Goal: Task Accomplishment & Management: Complete application form

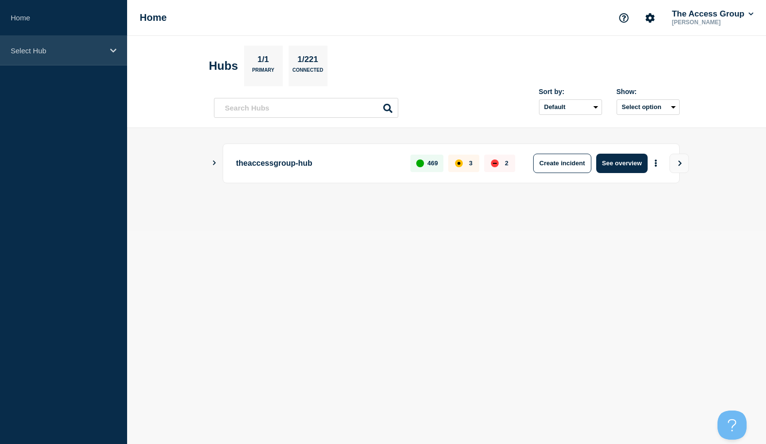
click at [92, 55] on div "Select Hub" at bounding box center [63, 51] width 127 height 30
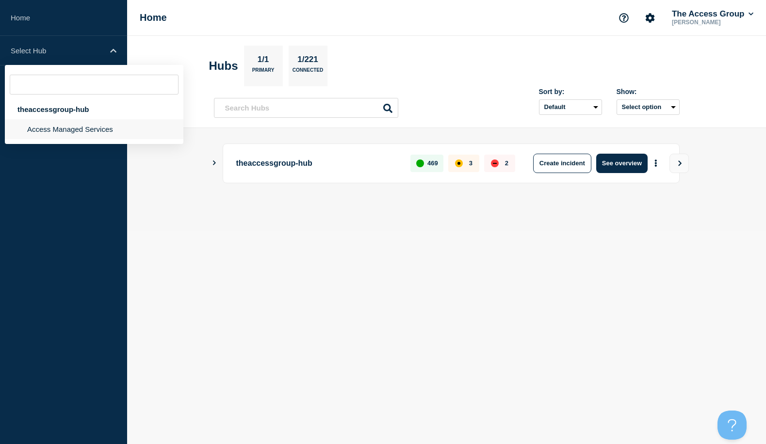
click at [40, 133] on li "Access Managed Services" at bounding box center [94, 129] width 179 height 20
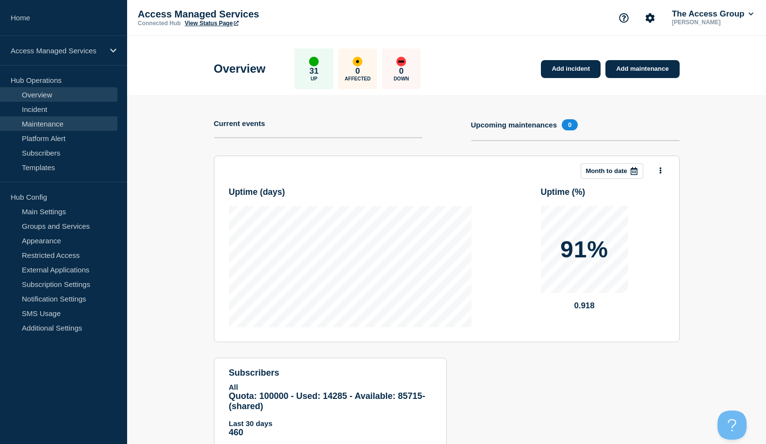
click at [41, 128] on link "Maintenance" at bounding box center [58, 123] width 117 height 15
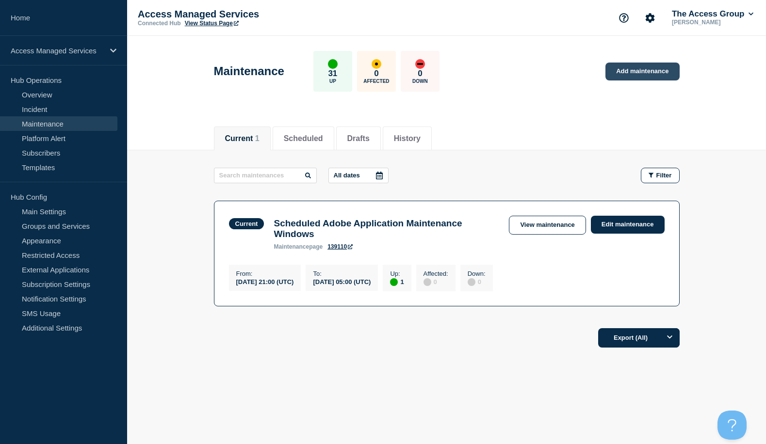
click at [643, 73] on link "Add maintenance" at bounding box center [643, 72] width 74 height 18
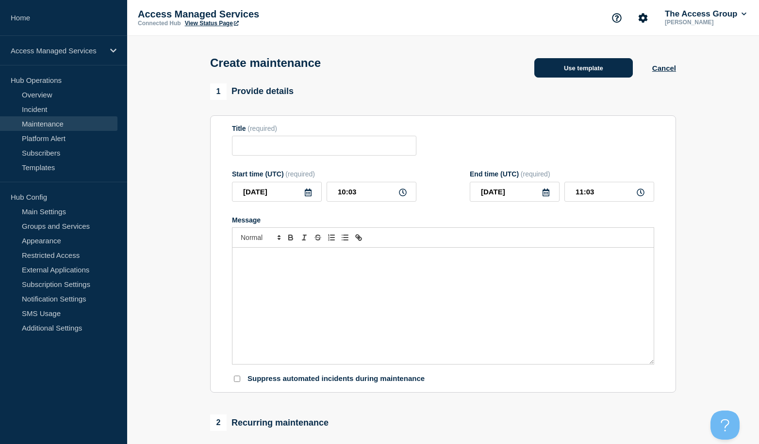
click at [587, 65] on button "Use template" at bounding box center [583, 67] width 98 height 19
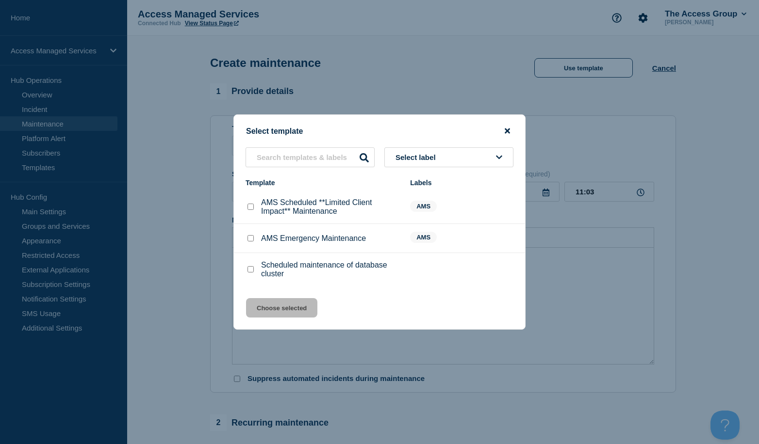
click at [509, 130] on icon "close button" at bounding box center [507, 131] width 5 height 8
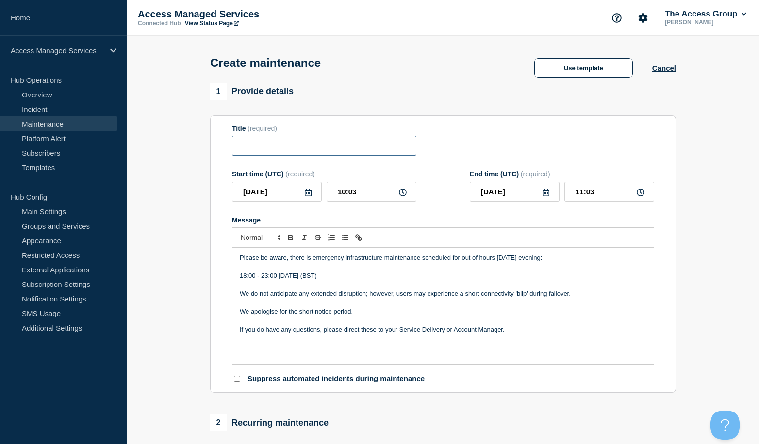
click at [284, 146] on input "Title" at bounding box center [324, 146] width 184 height 20
type input "AMS Scheduled Maintenance"
click at [342, 274] on div "Please be aware, there is emergency infrastructure maintenance scheduled for ou…" at bounding box center [442, 306] width 421 height 116
click at [337, 260] on p "Please be aware, there is emergency infrastructure maintenance scheduled for ou…" at bounding box center [443, 258] width 407 height 9
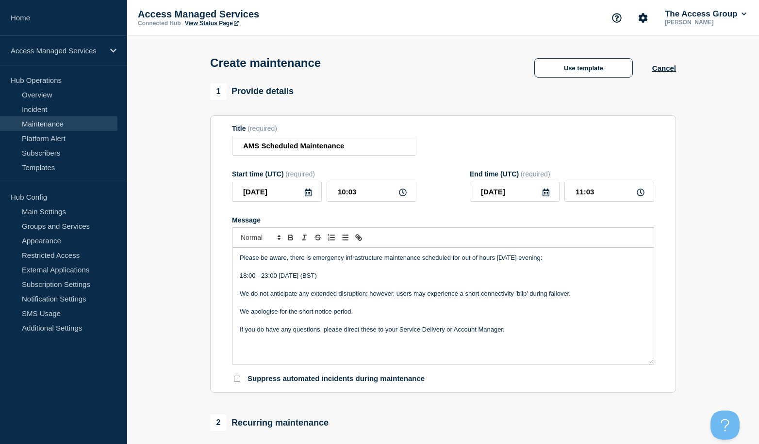
drag, startPoint x: 375, startPoint y: 260, endPoint x: 385, endPoint y: 262, distance: 10.1
click at [375, 260] on p "Please be aware, there is emergency infrastructure maintenance scheduled for ou…" at bounding box center [443, 258] width 407 height 9
drag, startPoint x: 383, startPoint y: 261, endPoint x: 312, endPoint y: 262, distance: 70.4
click at [312, 262] on p "Please be aware, there is emergency infrastructure maintenance scheduled for ou…" at bounding box center [443, 258] width 407 height 9
drag, startPoint x: 513, startPoint y: 261, endPoint x: 426, endPoint y: 261, distance: 87.3
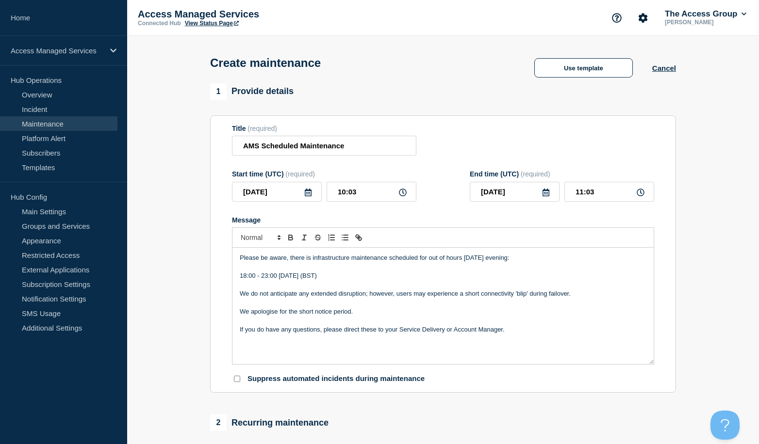
click at [426, 261] on p "Please be aware, there is infrastructure maintenance scheduled for out of hours…" at bounding box center [443, 258] width 407 height 9
drag, startPoint x: 256, startPoint y: 278, endPoint x: 240, endPoint y: 276, distance: 16.2
click at [240, 276] on p "18:00 - 23:00 [DATE] (BST)" at bounding box center [443, 276] width 407 height 9
drag, startPoint x: 269, startPoint y: 278, endPoint x: 263, endPoint y: 277, distance: 5.9
click at [263, 277] on p "XX:XX - 23:00 [DATE] (BST)" at bounding box center [443, 276] width 407 height 9
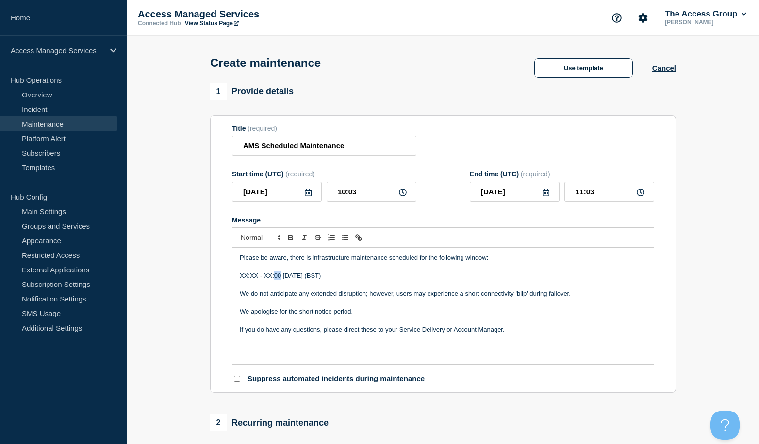
drag, startPoint x: 281, startPoint y: 279, endPoint x: 275, endPoint y: 278, distance: 6.4
click at [275, 278] on p "XX:XX - XX:00 [DATE] (BST)" at bounding box center [443, 276] width 407 height 9
click at [287, 278] on p "XX:XX - XX:XX [DATE] (BST)" at bounding box center [443, 276] width 407 height 9
click at [317, 277] on p "XX:XX - XX:XX Xth of [DATE] (BST)" at bounding box center [443, 276] width 407 height 9
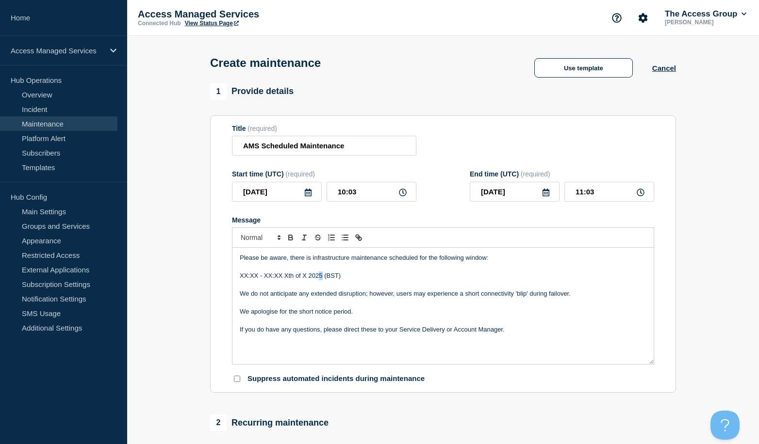
click at [318, 277] on p "XX:XX - XX:XX Xth of X 2025 (BST)" at bounding box center [443, 276] width 407 height 9
click at [318, 277] on p "XX:XX - XX:XX Xth of X 202XX (BST)" at bounding box center [443, 276] width 407 height 9
click at [323, 277] on p "XX:XX - XX:XX Xth of X 202XX (BST)" at bounding box center [443, 276] width 407 height 9
click at [308, 292] on p "We do not anticipate any extended disruption; however, users may experience a s…" at bounding box center [443, 294] width 407 height 9
click at [572, 294] on p "We do not anticipate any extended disruption; however, users may experience a s…" at bounding box center [443, 294] width 407 height 9
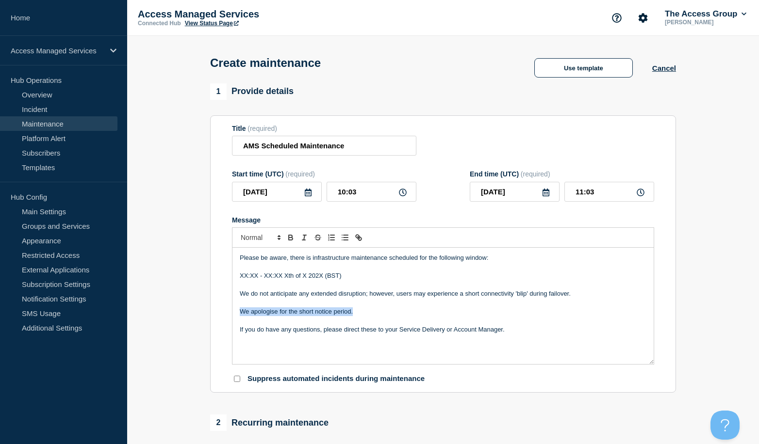
drag, startPoint x: 354, startPoint y: 314, endPoint x: 231, endPoint y: 318, distance: 122.3
click at [231, 318] on section "Title (required) AMS Scheduled Maintenance Start time (UTC) (required) [DATE] 1…" at bounding box center [443, 254] width 466 height 278
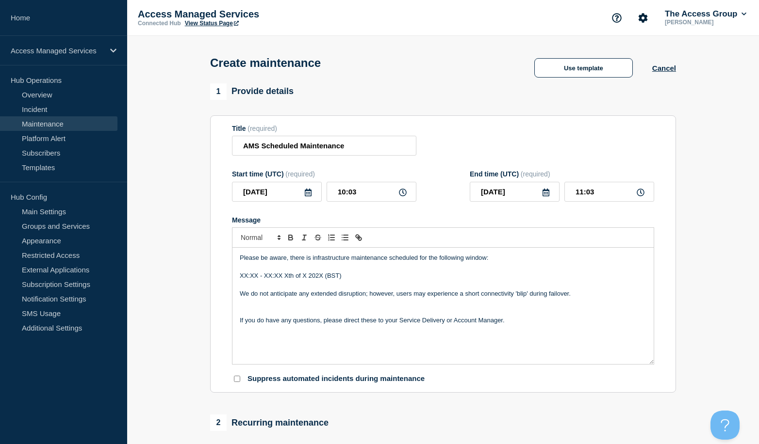
click at [579, 297] on p "We do not anticipate any extended disruption; however, users may experience a s…" at bounding box center [443, 294] width 407 height 9
click at [576, 297] on p "We do not anticipate any extended disruption; however, users may experience a s…" at bounding box center [443, 294] width 407 height 9
click at [279, 314] on p "Message" at bounding box center [443, 312] width 407 height 9
click at [242, 295] on p "We do not anticipate any extended disruption; however, users may experience a s…" at bounding box center [443, 294] width 407 height 9
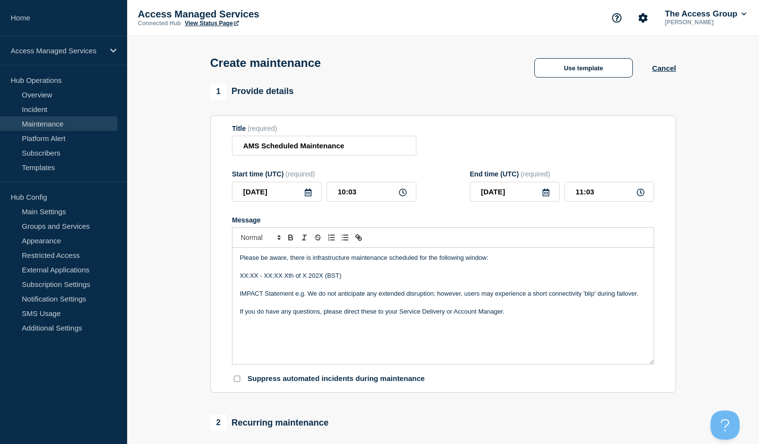
click at [642, 297] on p "IMPACT Statement e.g. We do not anticipate any extended disruption; however, us…" at bounding box center [443, 294] width 407 height 9
drag, startPoint x: 348, startPoint y: 309, endPoint x: 345, endPoint y: 315, distance: 6.3
click at [347, 310] on div "Please be aware, there is infrastructure maintenance scheduled for the followin…" at bounding box center [442, 306] width 421 height 116
click at [345, 315] on p "CONTEXT where appropriate e.g." at bounding box center [443, 312] width 407 height 9
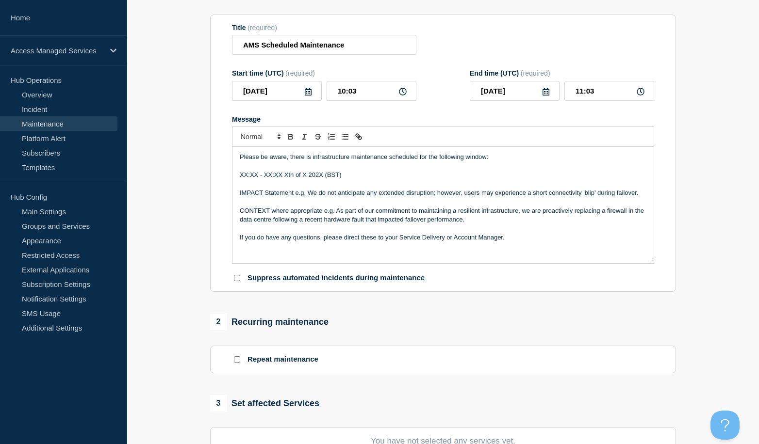
scroll to position [97, 0]
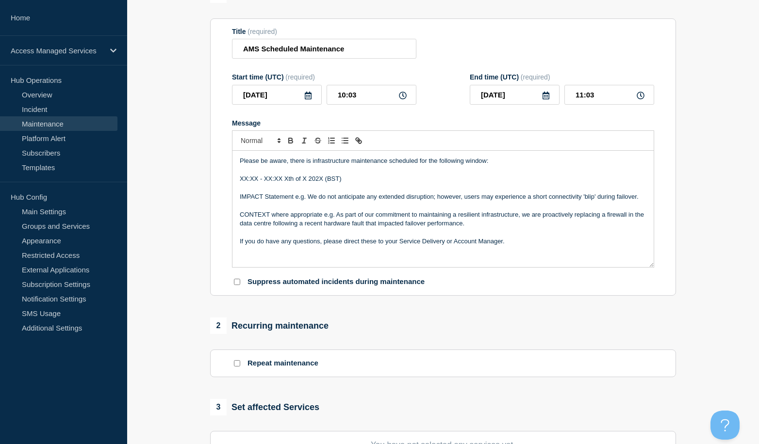
click at [643, 198] on p "IMPACT Statement e.g. We do not anticipate any extended disruption; however, us…" at bounding box center [443, 197] width 407 height 9
click at [475, 227] on p "CONTEXT where appropriate e.g. As part of our commitment to maintaining a resil…" at bounding box center [443, 220] width 407 height 18
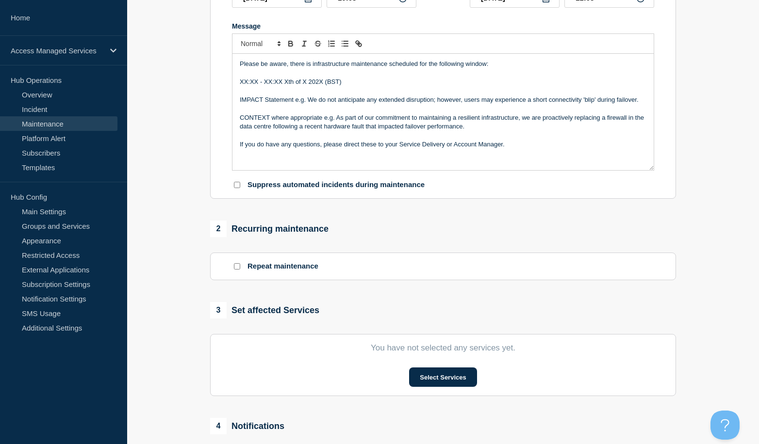
scroll to position [0, 0]
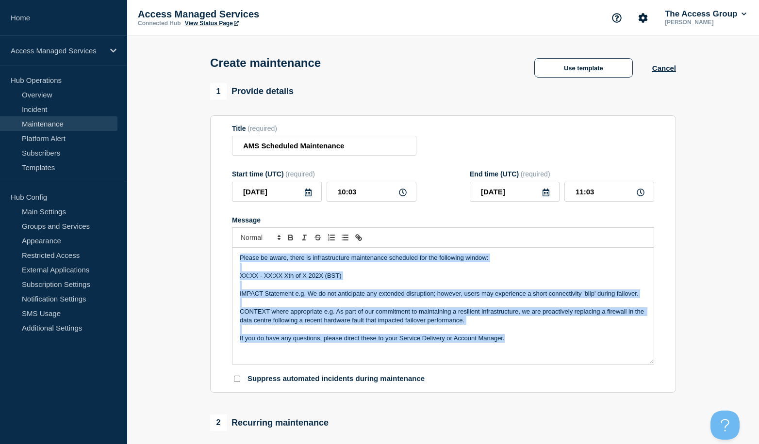
drag, startPoint x: 520, startPoint y: 344, endPoint x: 231, endPoint y: 247, distance: 304.9
click at [231, 247] on section "Title (required) AMS Scheduled Maintenance Start time (UTC) (required) [DATE] 1…" at bounding box center [443, 254] width 466 height 278
copy div "Please be aware, there is infrastructure maintenance scheduled for the followin…"
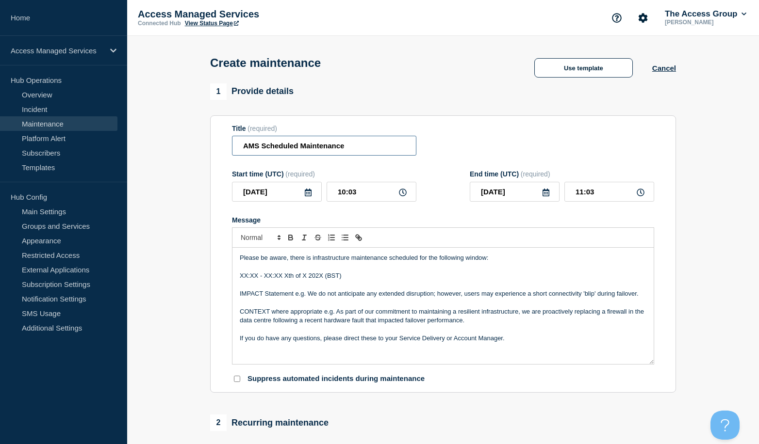
drag, startPoint x: 361, startPoint y: 144, endPoint x: 230, endPoint y: 139, distance: 130.6
click at [230, 139] on section "Title (required) AMS Scheduled Maintenance Start time (UTC) (required) [DATE] 1…" at bounding box center [443, 254] width 466 height 278
drag, startPoint x: 39, startPoint y: 169, endPoint x: 52, endPoint y: 173, distance: 13.7
click at [39, 169] on link "Templates" at bounding box center [58, 167] width 117 height 15
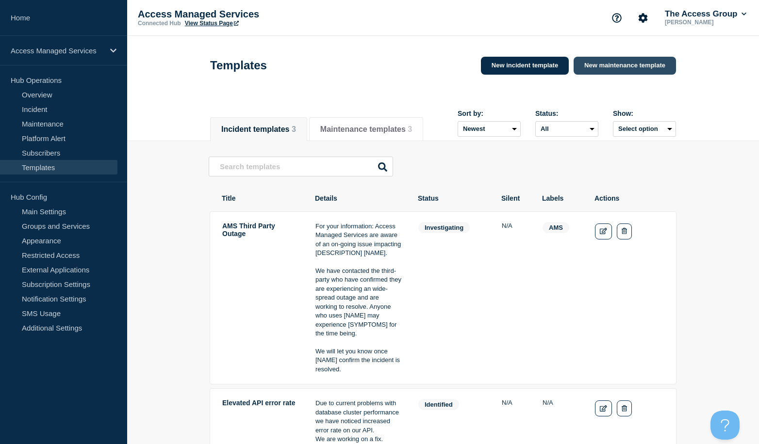
click at [619, 68] on link "New maintenance template" at bounding box center [625, 66] width 102 height 18
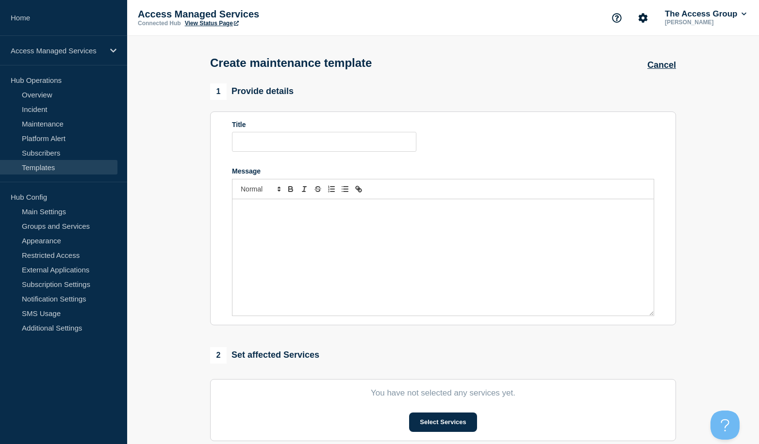
click at [313, 245] on div "Message" at bounding box center [442, 257] width 421 height 116
click at [276, 146] on input "Title" at bounding box center [324, 142] width 184 height 20
paste input "AMS Scheduled Maintenance"
type input "AMS Scheduled Maintenance"
drag, startPoint x: 337, startPoint y: 206, endPoint x: 220, endPoint y: 207, distance: 117.4
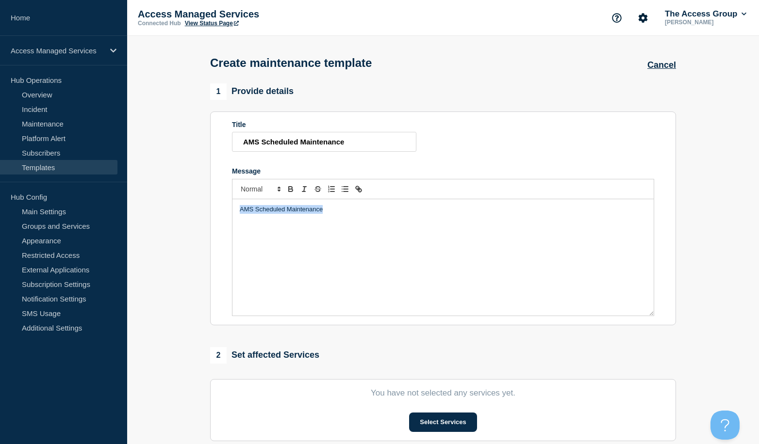
click at [220, 207] on section "Title AMS Scheduled Maintenance Message AMS Scheduled Maintenance" at bounding box center [443, 219] width 466 height 214
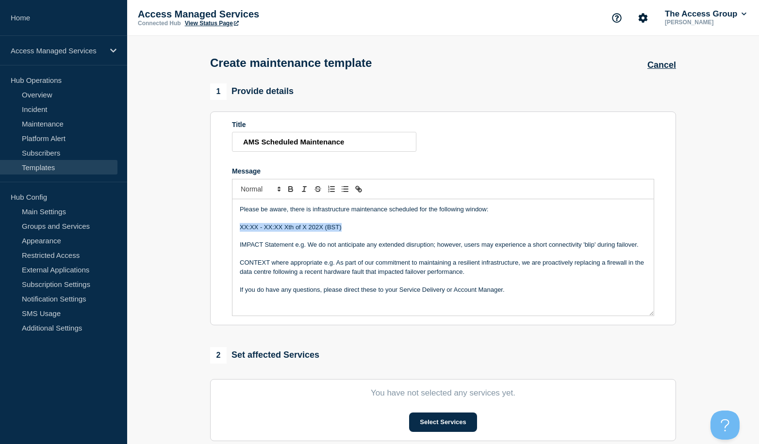
drag, startPoint x: 239, startPoint y: 231, endPoint x: 363, endPoint y: 231, distance: 124.7
click at [363, 231] on div "Please be aware, there is infrastructure maintenance scheduled for the followin…" at bounding box center [442, 257] width 421 height 116
click at [238, 229] on div "Please be aware, there is infrastructure maintenance scheduled for the followin…" at bounding box center [442, 257] width 421 height 116
drag, startPoint x: 355, startPoint y: 232, endPoint x: 242, endPoint y: 231, distance: 113.5
click at [242, 231] on p "XX:XX - XX:XX Xth of X 202X (BST)" at bounding box center [443, 227] width 407 height 9
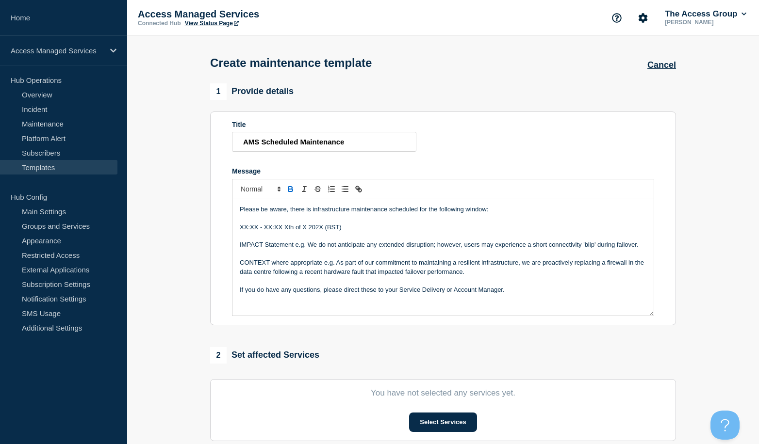
click at [289, 192] on icon "Toggle bold text" at bounding box center [291, 190] width 4 height 2
click at [357, 236] on p "Message" at bounding box center [443, 236] width 407 height 9
click at [330, 209] on p "Please be aware, there is infrastructure maintenance scheduled for the followin…" at bounding box center [443, 209] width 407 height 9
click at [316, 208] on p "Please be aware, there is X maintenance scheduled for the following window:" at bounding box center [443, 209] width 407 height 9
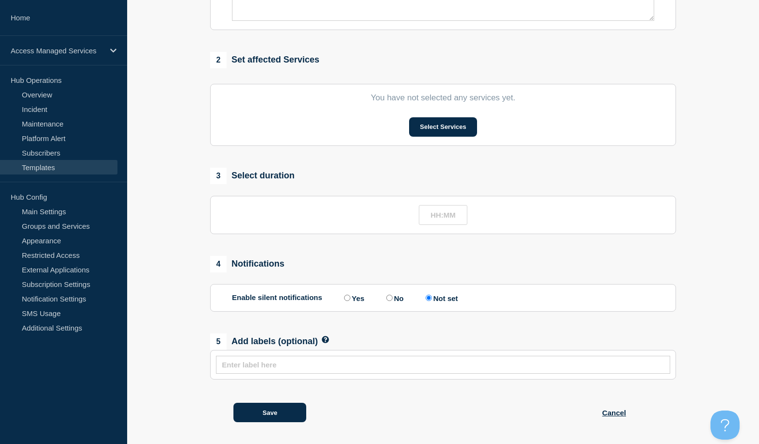
scroll to position [302, 0]
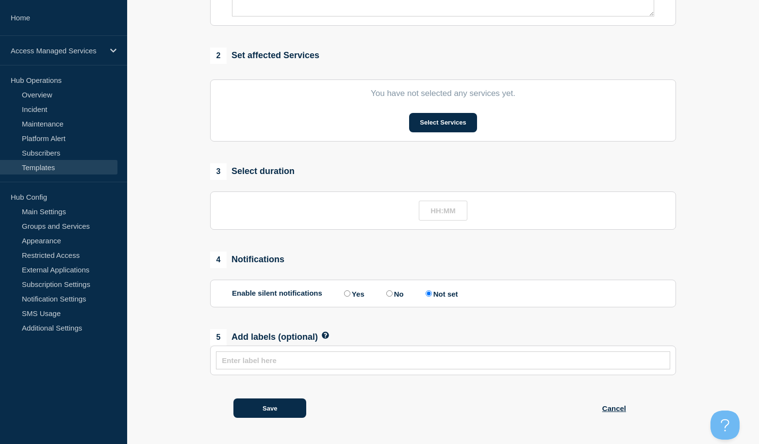
click at [276, 357] on input "text" at bounding box center [443, 361] width 443 height 8
type input "AMS"
click at [359, 394] on div "Save Cancel" at bounding box center [443, 403] width 466 height 54
drag, startPoint x: 276, startPoint y: 402, endPoint x: 295, endPoint y: 395, distance: 20.6
click at [275, 402] on button "Save" at bounding box center [269, 408] width 73 height 19
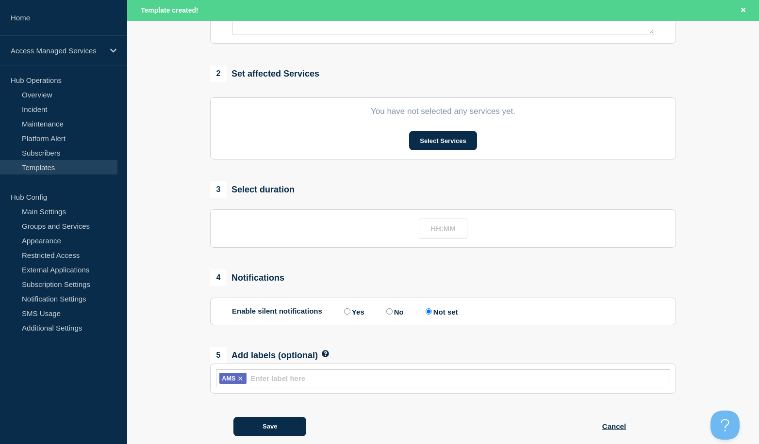
scroll to position [323, 0]
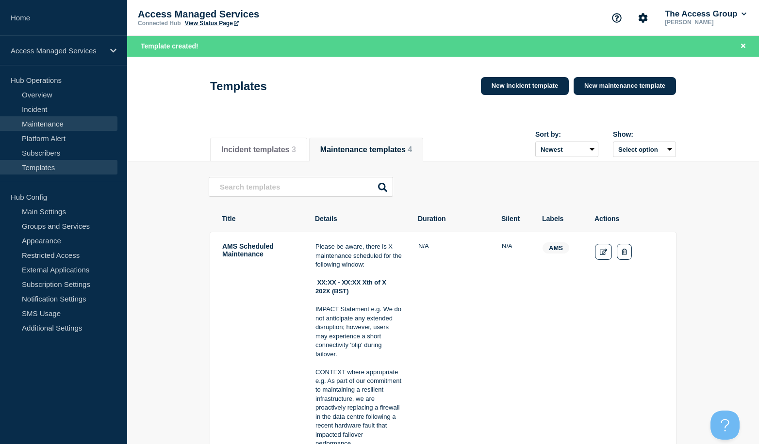
click at [34, 121] on link "Maintenance" at bounding box center [58, 123] width 117 height 15
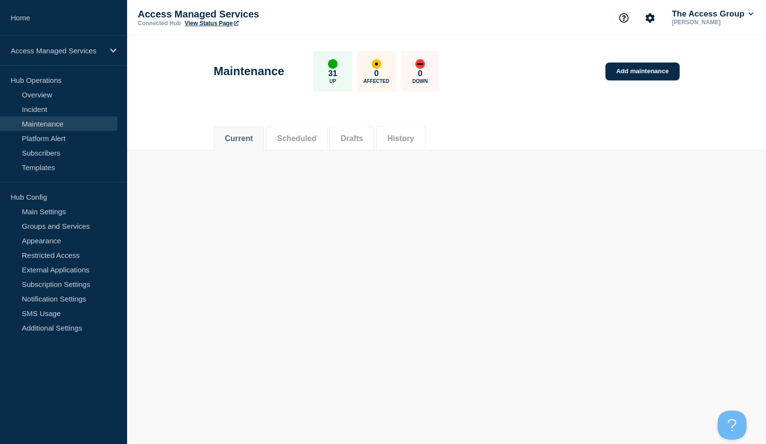
click at [357, 139] on button "Drafts" at bounding box center [352, 138] width 22 height 9
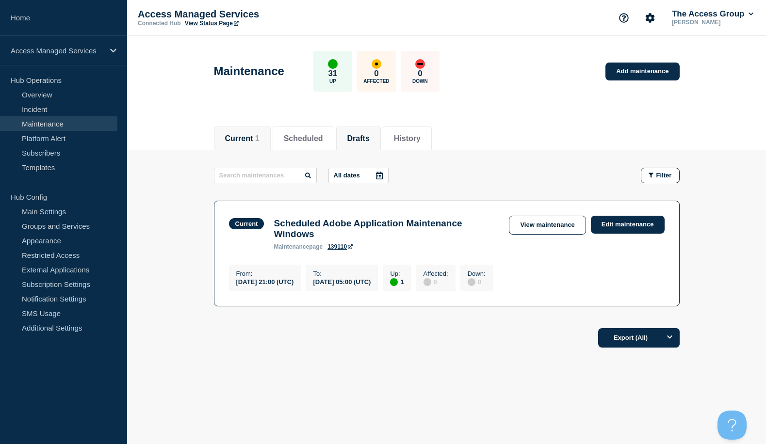
click at [370, 137] on button "Drafts" at bounding box center [358, 138] width 22 height 9
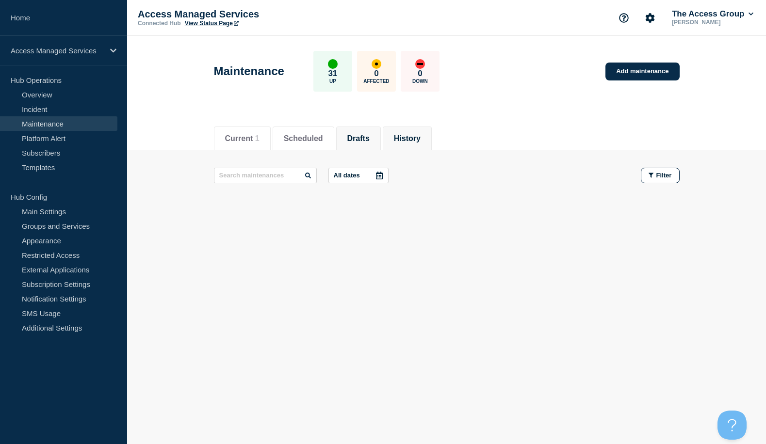
click at [417, 134] on button "History" at bounding box center [407, 138] width 27 height 9
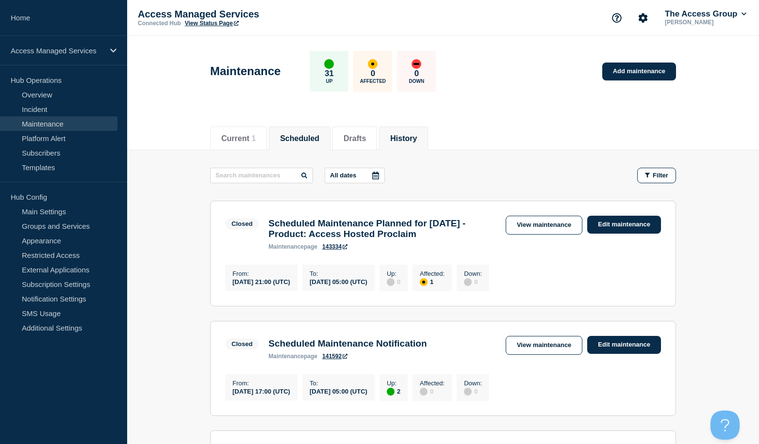
click at [306, 140] on button "Scheduled" at bounding box center [299, 138] width 39 height 9
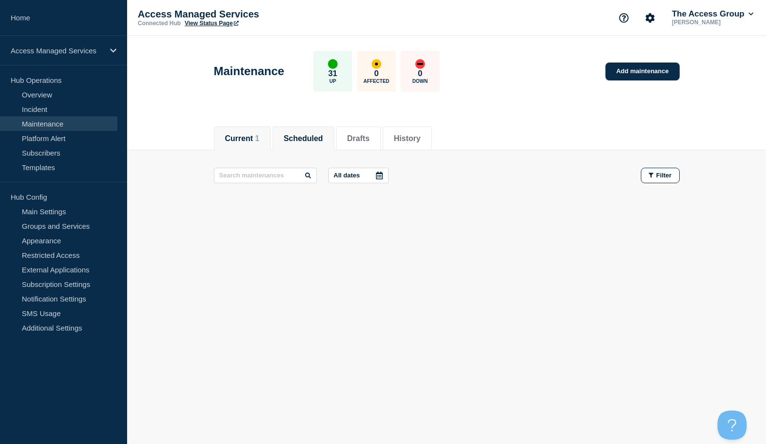
click at [235, 137] on button "Current 1" at bounding box center [242, 138] width 34 height 9
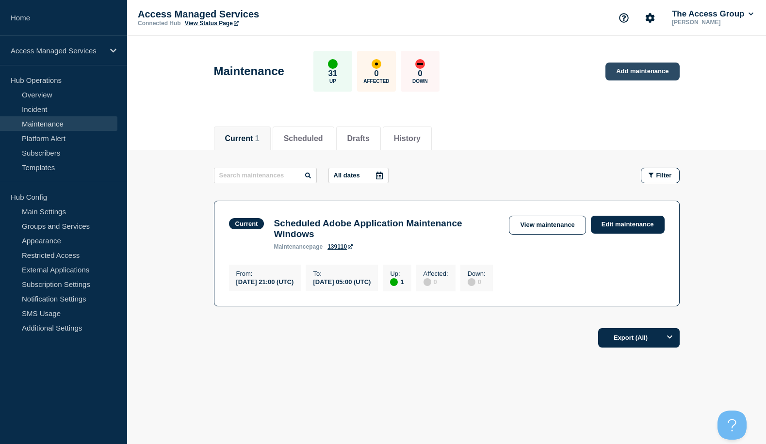
click at [639, 74] on link "Add maintenance" at bounding box center [643, 72] width 74 height 18
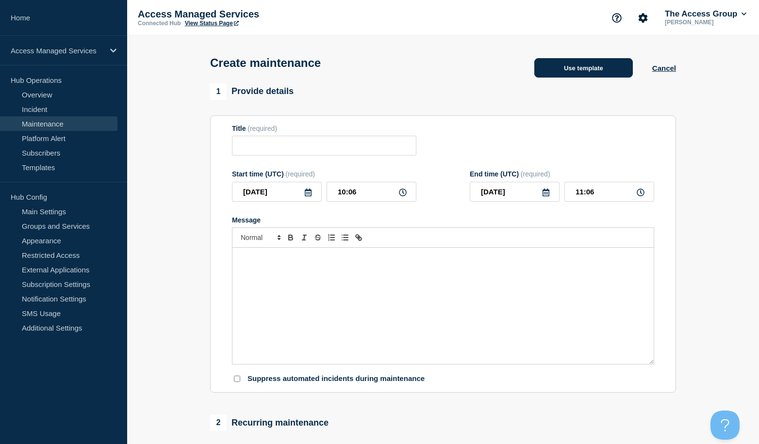
click at [592, 72] on button "Use template" at bounding box center [583, 67] width 98 height 19
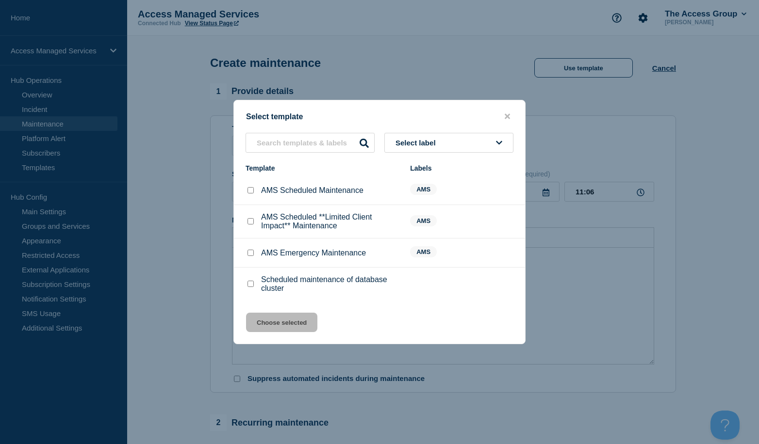
click at [250, 191] on input "AMS Scheduled Maintenance checkbox" at bounding box center [250, 190] width 6 height 6
checkbox input "true"
click at [268, 324] on button "Choose selected" at bounding box center [281, 322] width 71 height 19
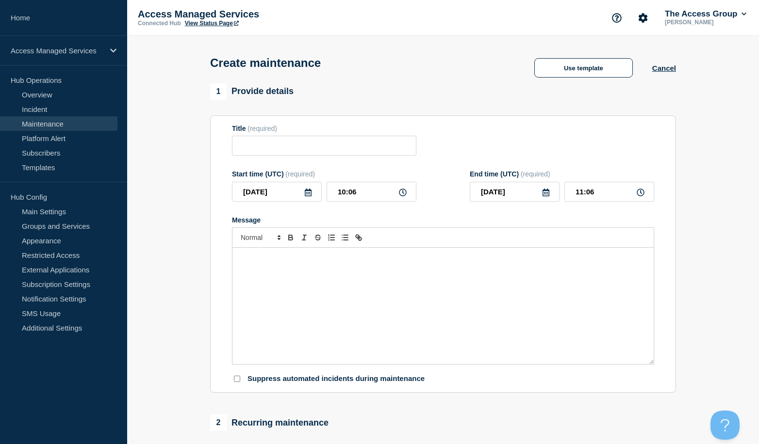
type input "AMS Scheduled Maintenance"
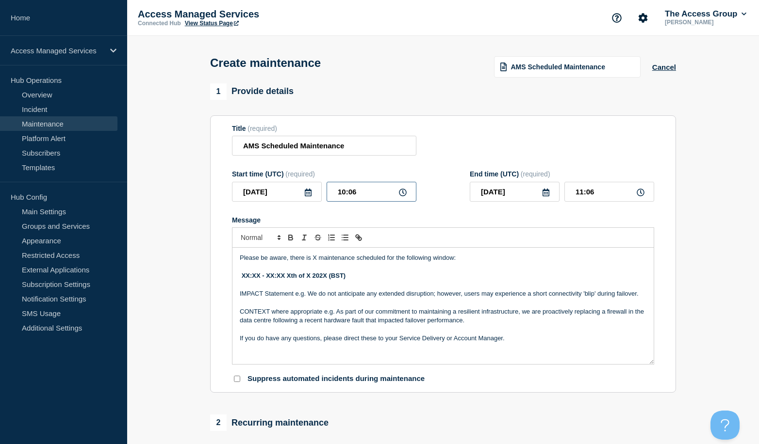
click at [361, 196] on input "10:06" at bounding box center [372, 192] width 90 height 20
click at [307, 197] on icon at bounding box center [308, 193] width 7 height 8
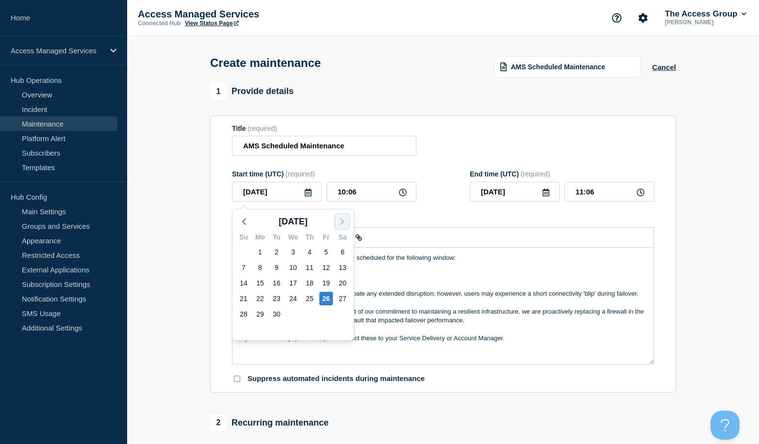
click at [340, 223] on icon "button" at bounding box center [342, 222] width 12 height 12
click at [343, 266] on div "11" at bounding box center [343, 268] width 14 height 14
type input "[DATE]"
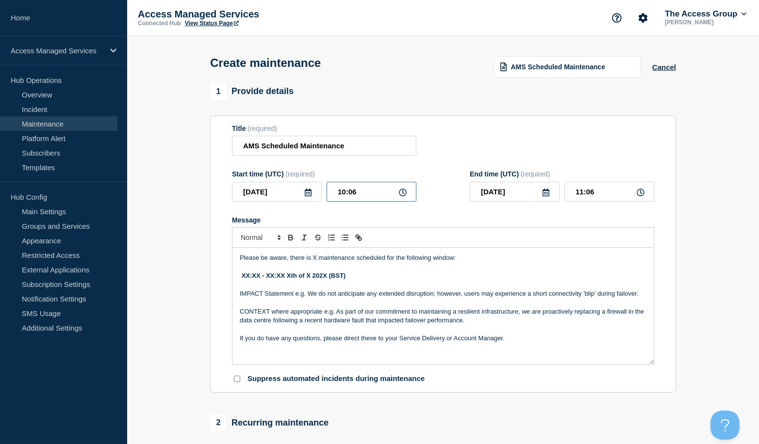
click at [358, 193] on input "10:06" at bounding box center [372, 192] width 90 height 20
drag, startPoint x: 359, startPoint y: 195, endPoint x: 326, endPoint y: 198, distance: 32.7
click at [326, 198] on div "[DATE] 10:06" at bounding box center [324, 192] width 184 height 20
type input "09:00"
click at [600, 195] on input "10:00" at bounding box center [609, 192] width 90 height 20
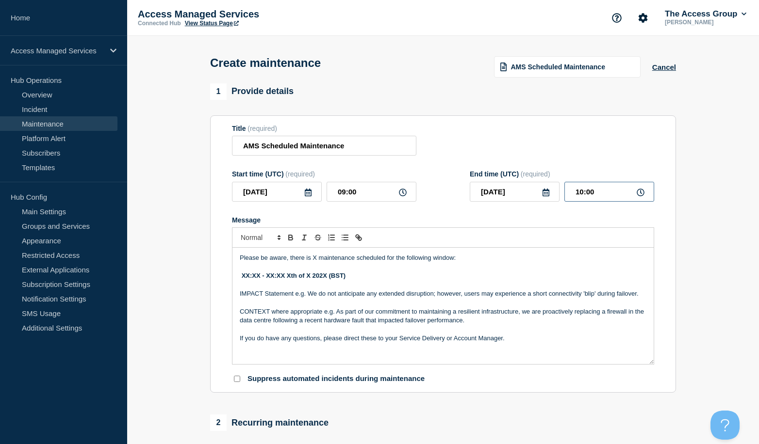
drag, startPoint x: 613, startPoint y: 196, endPoint x: 553, endPoint y: 196, distance: 60.2
click at [553, 196] on div "[DATE] 10:00" at bounding box center [562, 192] width 184 height 20
type input "17:00"
drag, startPoint x: 300, startPoint y: 291, endPoint x: 295, endPoint y: 289, distance: 5.4
click at [299, 290] on p "Message" at bounding box center [443, 285] width 407 height 9
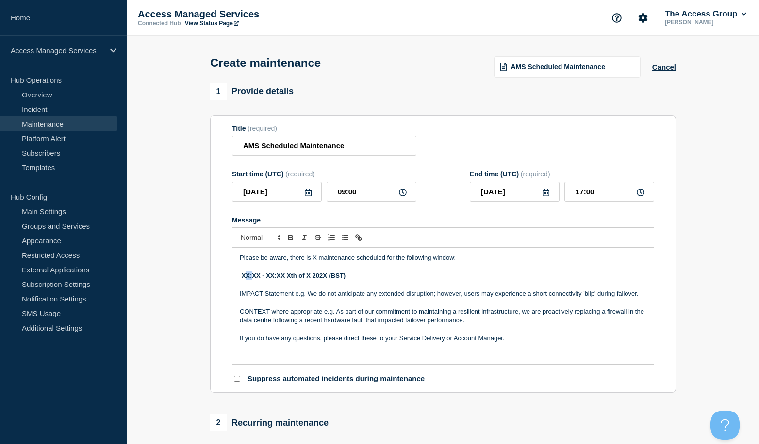
click at [243, 278] on strong "XX:XX - XX:XX Xth of X 202X (BST)" at bounding box center [294, 275] width 104 height 7
drag, startPoint x: 259, startPoint y: 278, endPoint x: 253, endPoint y: 278, distance: 5.8
click at [253, 278] on strong "10:XX - XX:XX Xth of X 202X (BST)" at bounding box center [293, 275] width 103 height 7
drag, startPoint x: 272, startPoint y: 278, endPoint x: 265, endPoint y: 279, distance: 7.3
click at [265, 279] on strong "10:00 - XX:XX Xth of X 202X (BST)" at bounding box center [292, 275] width 101 height 7
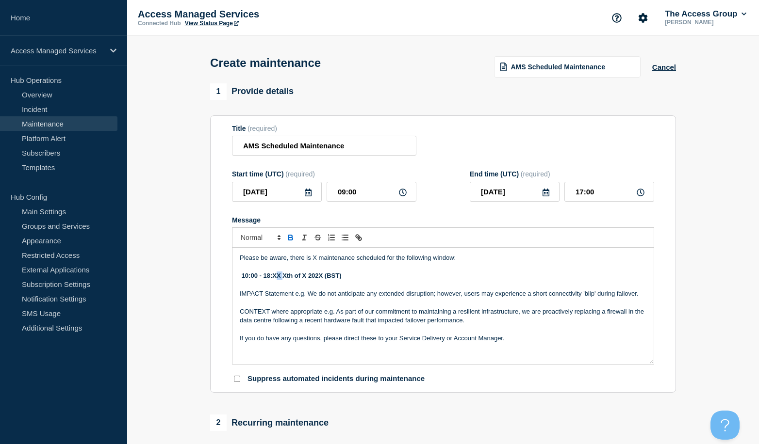
click at [276, 279] on strong "10:00 - 18:XX Xth of X 202X (BST)" at bounding box center [292, 275] width 100 height 7
click at [283, 278] on strong "10:00 - 18:00 Xth of X 202X (BST)" at bounding box center [291, 275] width 98 height 7
click at [308, 279] on strong "10:00 - 18:00 11th of X 202X (BST)" at bounding box center [292, 275] width 101 height 7
click at [337, 278] on strong "10:00 - 18:00 [DATE] 202X (BST)" at bounding box center [290, 275] width 96 height 7
click at [396, 288] on p "Message" at bounding box center [443, 285] width 407 height 9
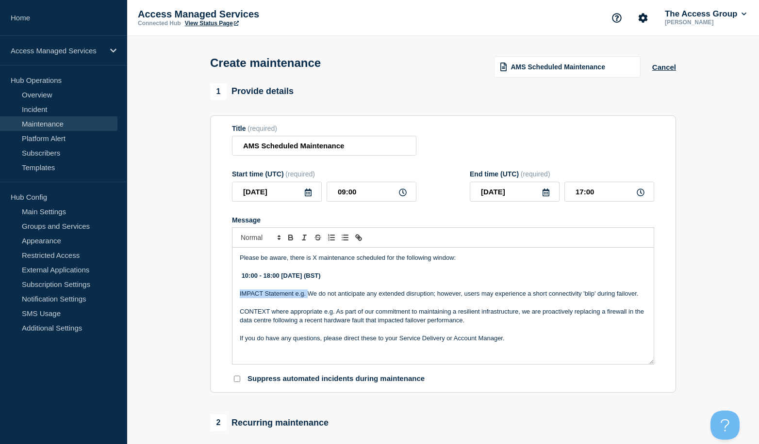
drag, startPoint x: 307, startPoint y: 297, endPoint x: 239, endPoint y: 293, distance: 68.1
click at [239, 293] on div "Please be aware, there is X maintenance scheduled for the following window: 10:…" at bounding box center [442, 306] width 421 height 116
click at [315, 260] on p "Please be aware, there is X maintenance scheduled for the following window:" at bounding box center [443, 258] width 407 height 9
drag, startPoint x: 327, startPoint y: 315, endPoint x: 235, endPoint y: 316, distance: 91.7
click at [235, 316] on div "Please be aware, there is infrastructure maintenance scheduled for the followin…" at bounding box center [442, 306] width 421 height 116
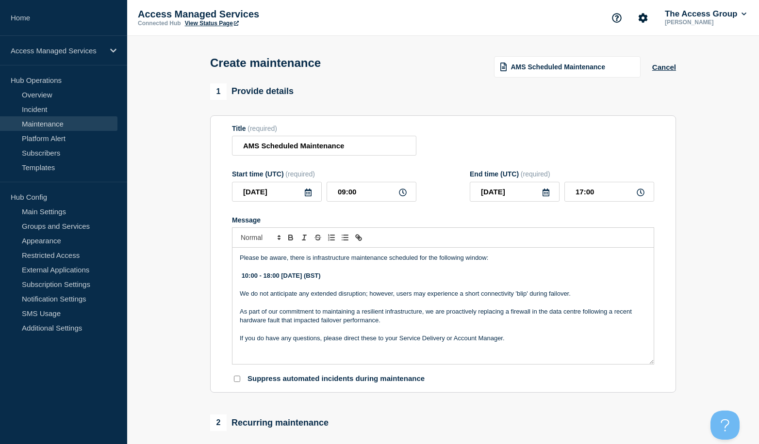
click at [572, 317] on p "As part of our commitment to maintaining a resilient infrastructure, we are pro…" at bounding box center [443, 317] width 407 height 18
click at [401, 325] on p "As part of our commitment to maintaining a resilient infrastructure, we are pro…" at bounding box center [443, 317] width 407 height 18
click at [614, 313] on p "As part of our commitment to maintaining a resilient infrastructure, we are pro…" at bounding box center [443, 317] width 407 height 18
click at [608, 313] on p "As part of our commitment to maintaining a resilient infrastructure, we are pro…" at bounding box center [443, 317] width 407 height 18
click at [320, 322] on p "As part of our commitment to maintaining a resilient infrastructure, we are pro…" at bounding box center [443, 317] width 407 height 18
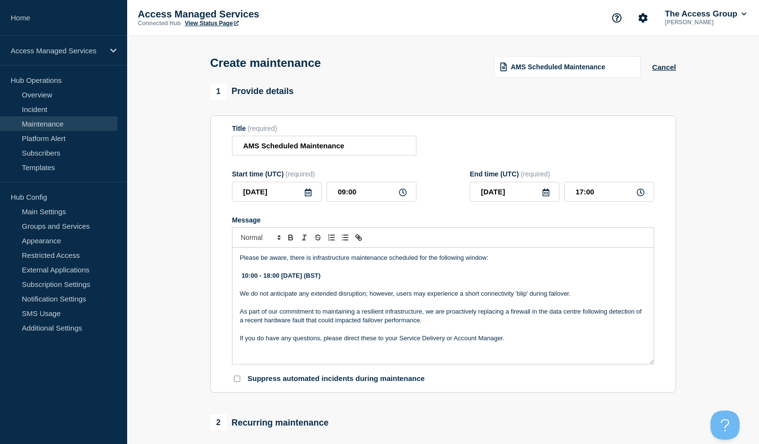
click at [361, 324] on p "As part of our commitment to maintaining a resilient infrastructure, we are pro…" at bounding box center [443, 317] width 407 height 18
click at [443, 325] on p "As part of our commitment to maintaining a resilient infrastructure, we are pro…" at bounding box center [443, 317] width 407 height 18
drag, startPoint x: 574, startPoint y: 318, endPoint x: 485, endPoint y: 322, distance: 89.4
click at [485, 322] on p "As part of our commitment to maintaining a resilient infrastructure, we are pro…" at bounding box center [443, 317] width 407 height 18
click at [530, 325] on p "As part of our commitment to maintaining a resilient infrastructure, we are pro…" at bounding box center [443, 317] width 407 height 18
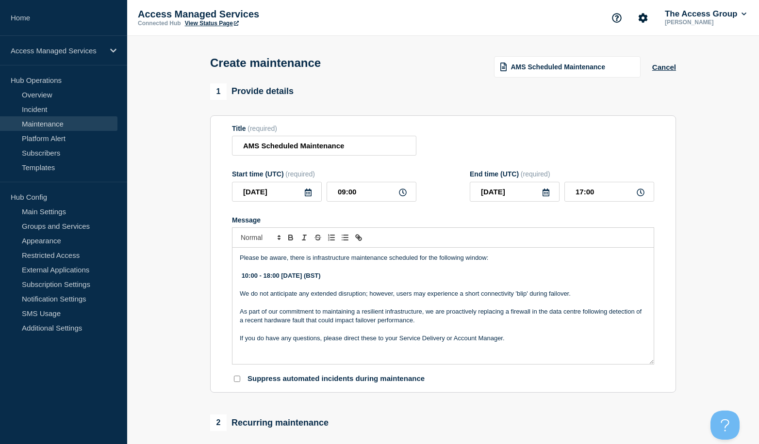
click at [584, 298] on p "We do not anticipate any extended disruption; however, users may experience a s…" at bounding box center [443, 294] width 407 height 9
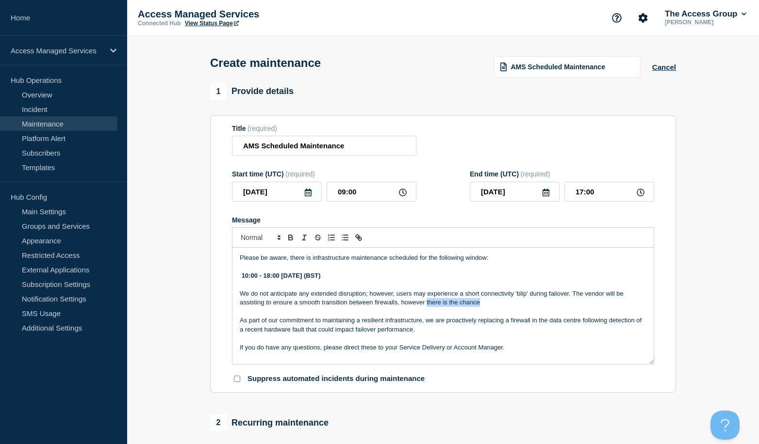
drag, startPoint x: 484, startPoint y: 303, endPoint x: 426, endPoint y: 304, distance: 57.7
click at [426, 304] on p "We do not anticipate any extended disruption; however, users may experience a s…" at bounding box center [443, 299] width 407 height 18
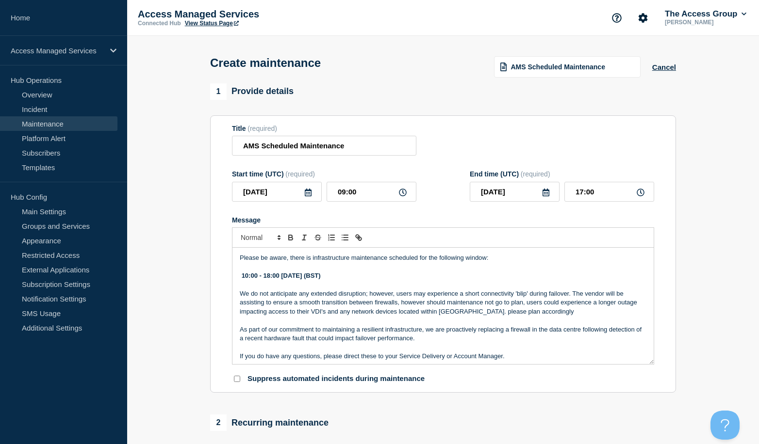
click at [458, 315] on p "We do not anticipate any extended disruption; however, users may experience a s…" at bounding box center [443, 303] width 407 height 27
click at [535, 315] on p "We do not anticipate any extended disruption; however, users may experience a s…" at bounding box center [443, 303] width 407 height 27
drag, startPoint x: 549, startPoint y: 316, endPoint x: 551, endPoint y: 312, distance: 5.1
click at [551, 312] on p "We do not anticipate any extended disruption; however, users may experience a s…" at bounding box center [443, 303] width 407 height 27
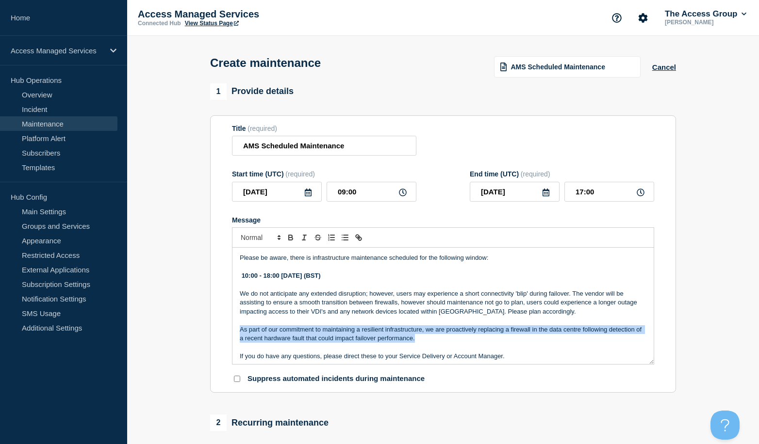
drag, startPoint x: 431, startPoint y: 341, endPoint x: 236, endPoint y: 332, distance: 195.2
click at [236, 332] on div "Please be aware, there is infrastructure maintenance scheduled for the followin…" at bounding box center [442, 306] width 421 height 116
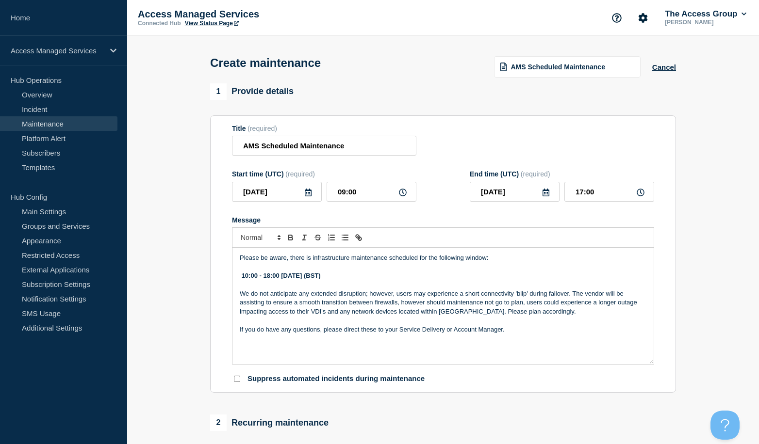
click at [241, 296] on p "We do not anticipate any extended disruption; however, users may experience a s…" at bounding box center [443, 303] width 407 height 27
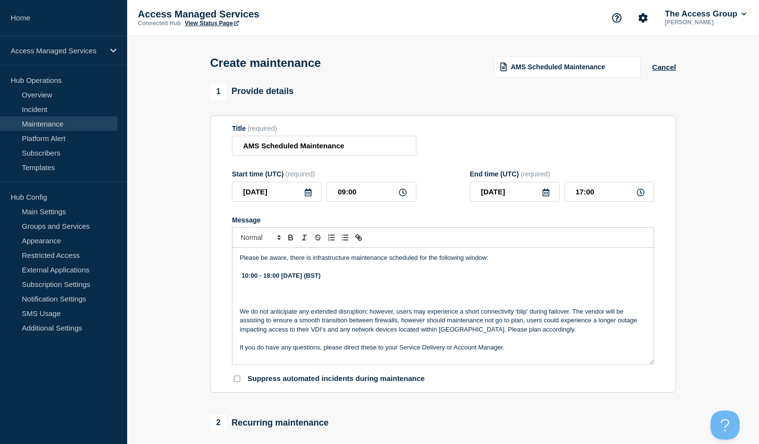
click at [247, 296] on p "Message" at bounding box center [443, 294] width 407 height 9
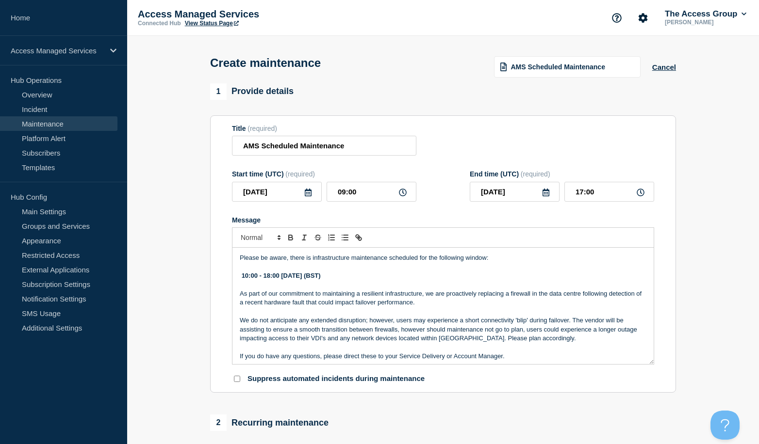
click at [284, 279] on strong "10:00 - 18:00 [DATE] (BST)" at bounding box center [281, 275] width 79 height 7
click at [447, 332] on p "We do not anticipate any extended disruption; however, users may experience a s…" at bounding box center [443, 329] width 407 height 27
click at [397, 334] on p "We do not anticipate any extended disruption; however, users may experience a s…" at bounding box center [443, 329] width 407 height 27
click at [425, 332] on p "We do not anticipate any extended disruption; however, users may experience a s…" at bounding box center [443, 329] width 407 height 27
click at [563, 343] on p "We do not anticipate any extended disruption; however, users may experience a s…" at bounding box center [443, 329] width 407 height 27
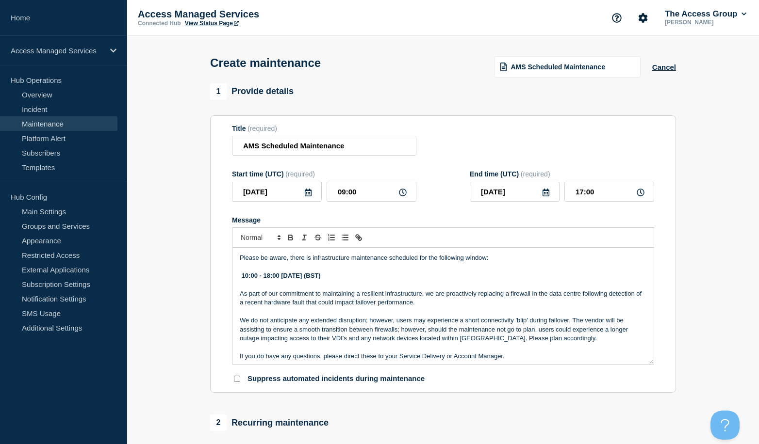
click at [541, 341] on p "We do not anticipate any extended disruption; however, users may experience a s…" at bounding box center [443, 329] width 407 height 27
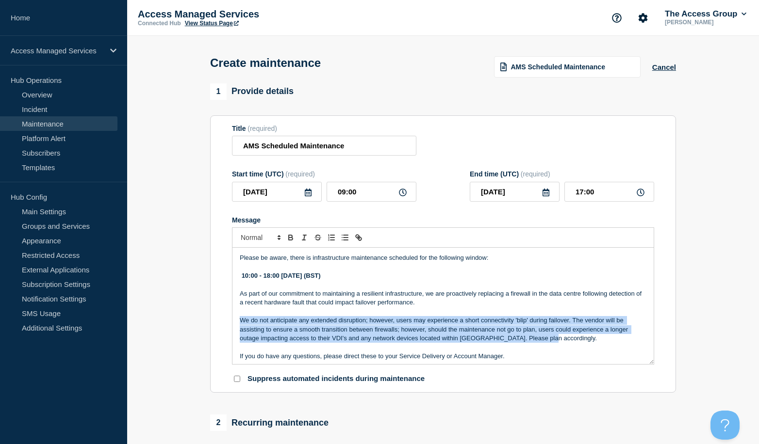
drag, startPoint x: 562, startPoint y: 344, endPoint x: 240, endPoint y: 320, distance: 323.6
click at [240, 320] on p "We do not anticipate any extended disruption; however, users may experience a s…" at bounding box center [443, 329] width 407 height 27
copy p "We do not anticipate any extended disruption; however, users may experience a s…"
click at [462, 343] on p "We do not anticipate any extended disruption; however, users may experience a s…" at bounding box center [443, 329] width 407 height 27
drag, startPoint x: 562, startPoint y: 342, endPoint x: 240, endPoint y: 322, distance: 322.8
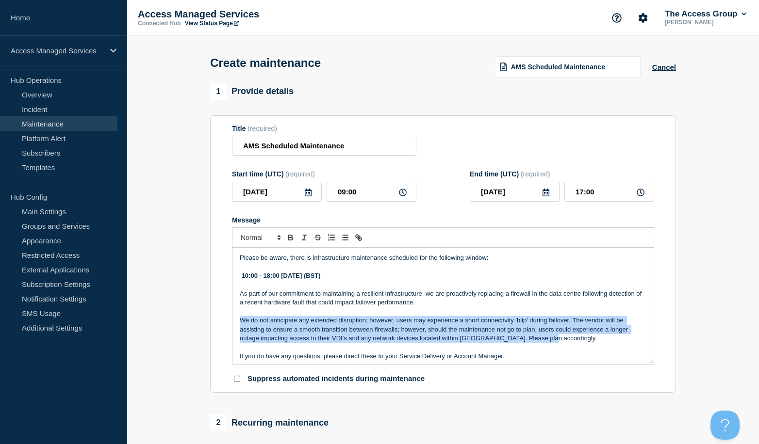
click at [240, 322] on p "We do not anticipate any extended disruption; however, users may experience a s…" at bounding box center [443, 329] width 407 height 27
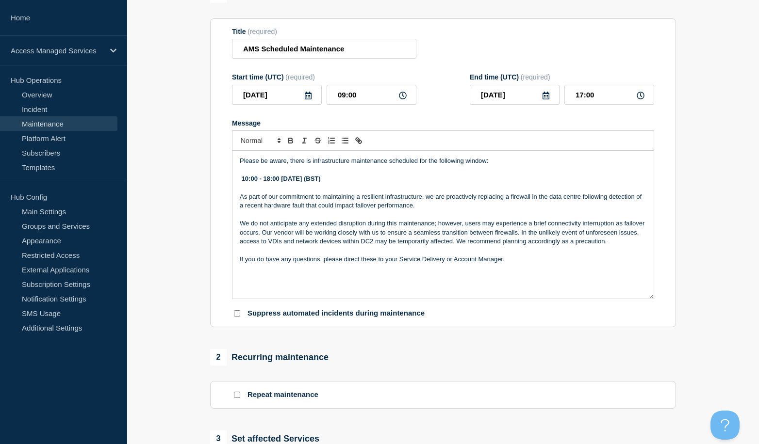
drag, startPoint x: 651, startPoint y: 269, endPoint x: 657, endPoint y: 300, distance: 32.2
click at [657, 300] on section "Title (required) AMS Scheduled Maintenance Start time (UTC) (required) [DATE] 0…" at bounding box center [443, 173] width 466 height 310
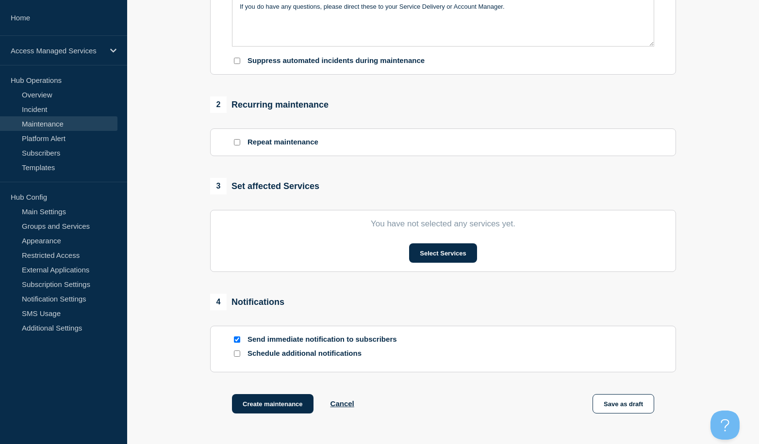
scroll to position [388, 0]
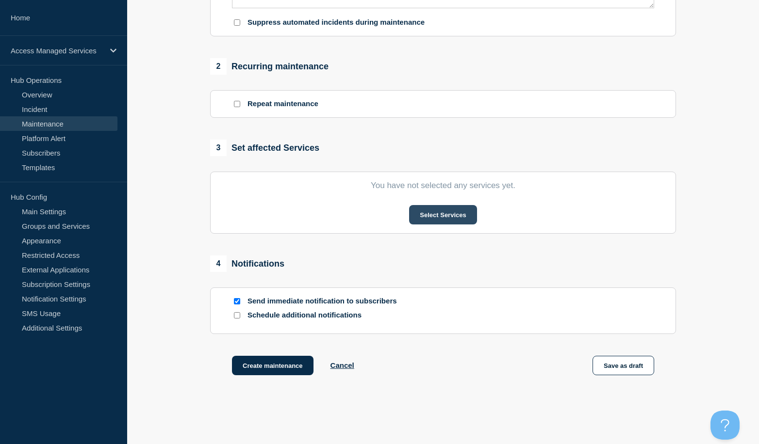
click at [421, 216] on button "Select Services" at bounding box center [442, 214] width 67 height 19
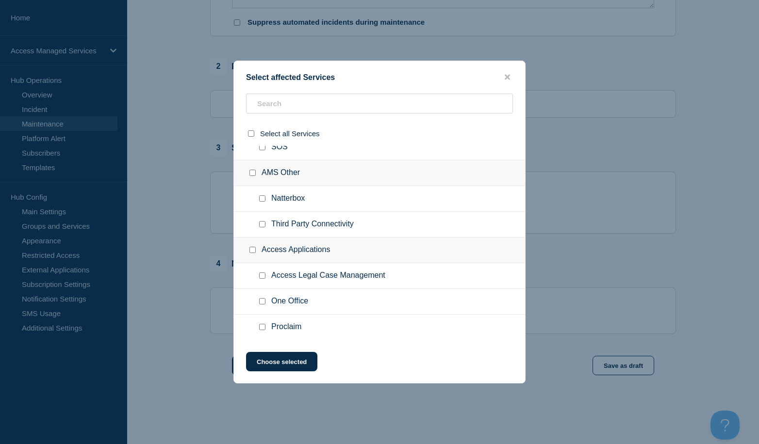
scroll to position [732, 0]
click at [506, 75] on icon "close button" at bounding box center [507, 77] width 5 height 5
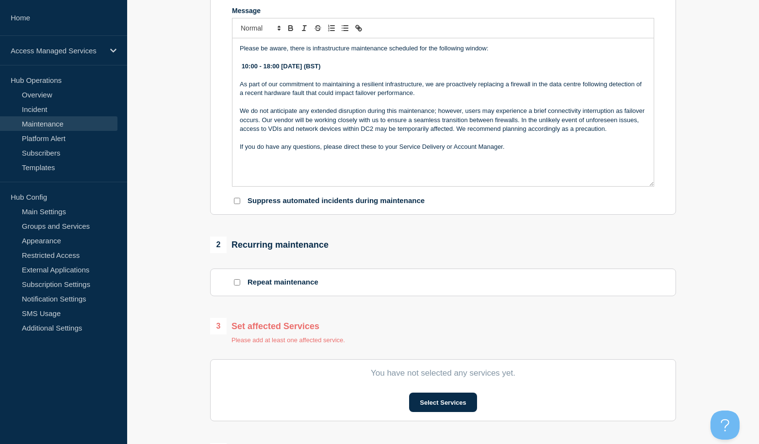
scroll to position [122, 0]
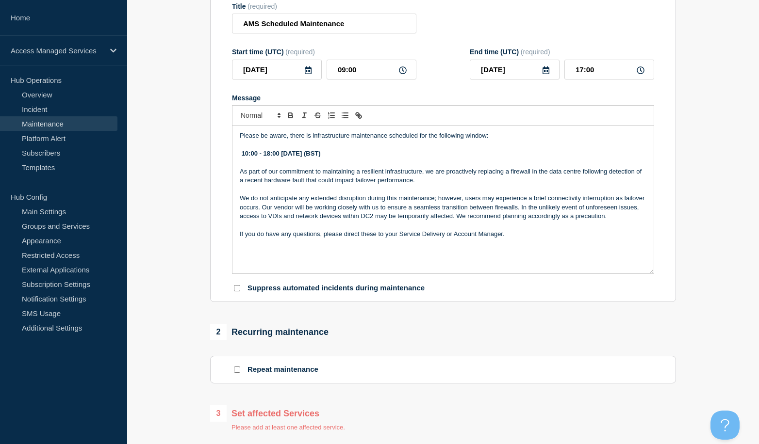
drag, startPoint x: 415, startPoint y: 155, endPoint x: 244, endPoint y: 156, distance: 171.8
click at [244, 156] on p "10:00 - 18:00 [DATE] (BST)" at bounding box center [443, 153] width 407 height 9
copy strong "10:00 - 18:00 [DATE] (BST)"
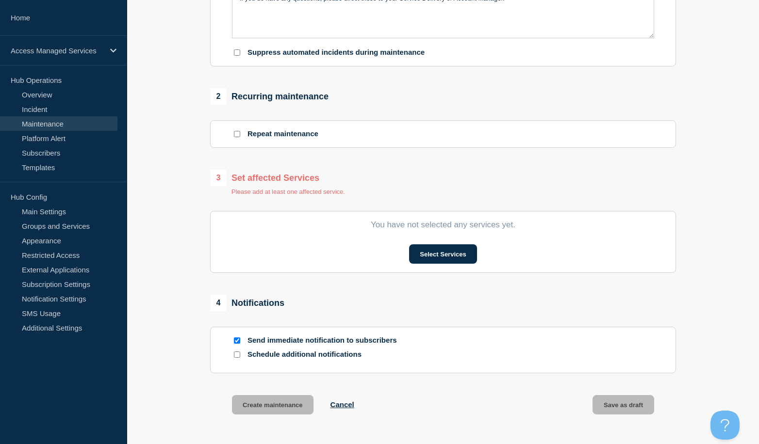
scroll to position [443, 0]
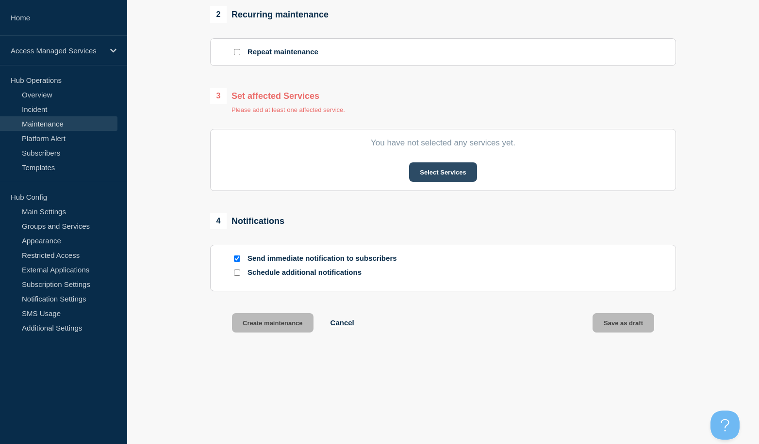
drag, startPoint x: 436, startPoint y: 158, endPoint x: 435, endPoint y: 164, distance: 6.4
click at [435, 158] on section "You have not selected any services yet. Select Services" at bounding box center [443, 160] width 466 height 62
click at [444, 170] on button "Select Services" at bounding box center [442, 172] width 67 height 19
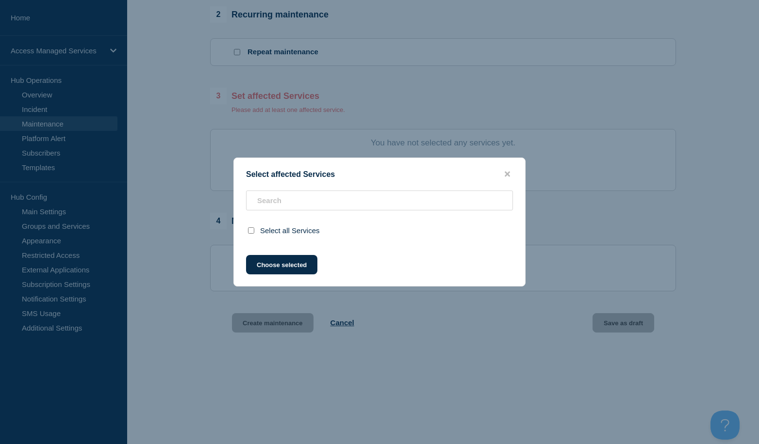
click at [248, 231] on input "select all checkbox" at bounding box center [251, 231] width 6 height 6
click at [252, 231] on input "select all checkbox" at bounding box center [251, 231] width 6 height 6
checkbox input "false"
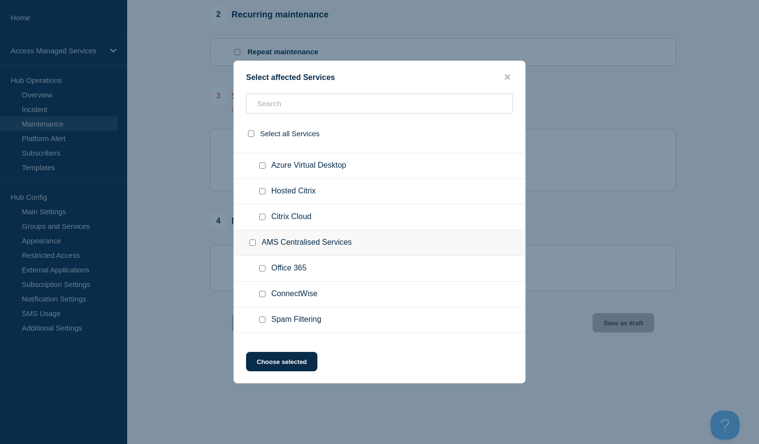
scroll to position [97, 0]
click at [263, 193] on input "Hosted Citrix checkbox" at bounding box center [262, 190] width 6 height 6
checkbox input "true"
click at [262, 219] on input "Citrix Cloud checkbox" at bounding box center [262, 216] width 6 height 6
checkbox input "true"
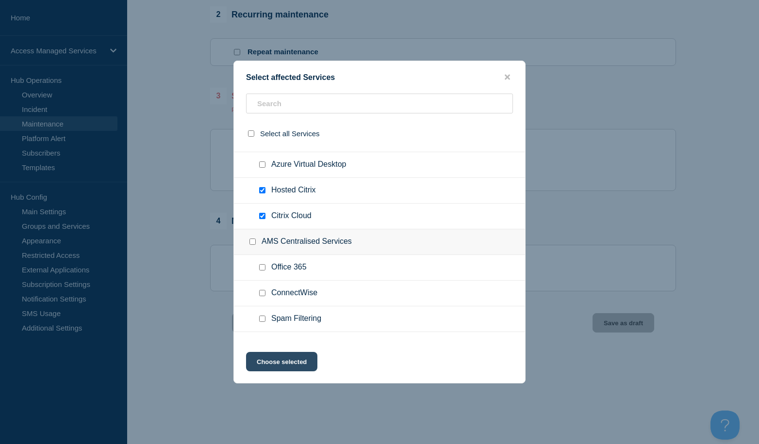
click at [269, 364] on button "Choose selected" at bounding box center [281, 361] width 71 height 19
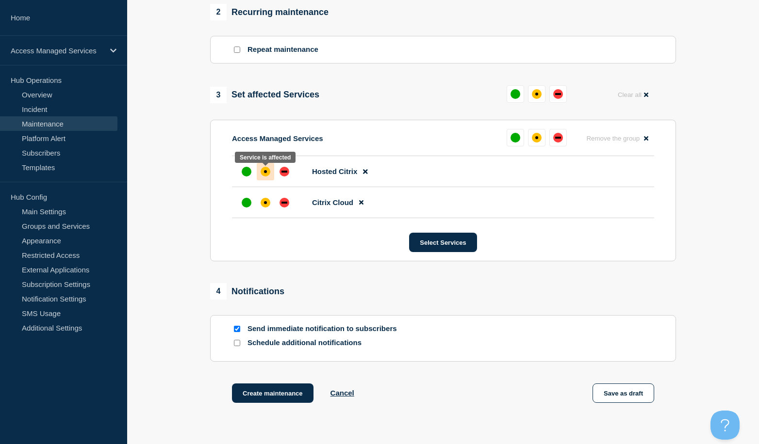
click at [270, 170] on div at bounding box center [265, 171] width 17 height 17
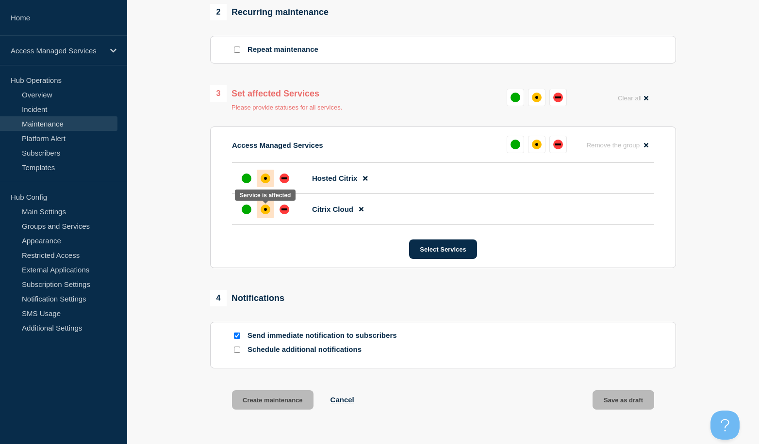
click at [266, 211] on div "affected" at bounding box center [265, 209] width 3 height 3
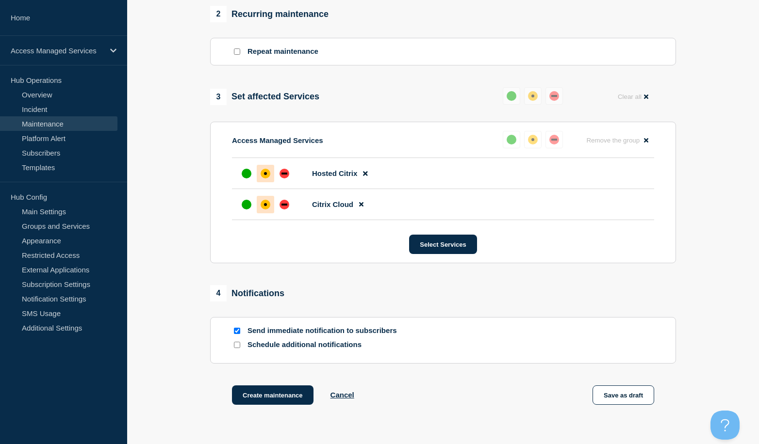
scroll to position [491, 0]
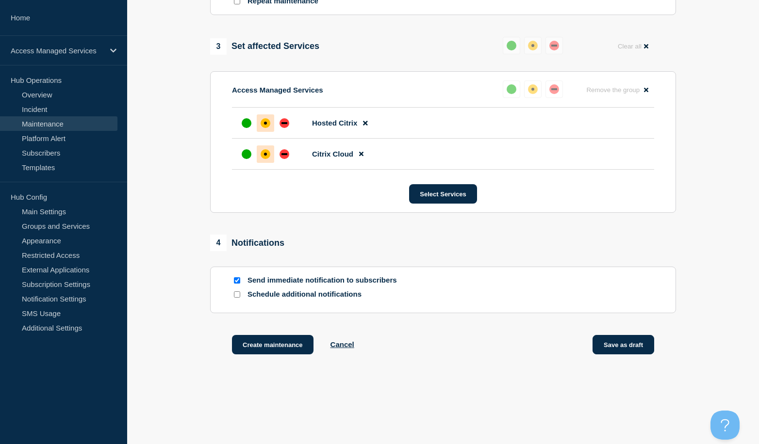
click at [625, 343] on button "Save as draft" at bounding box center [623, 344] width 62 height 19
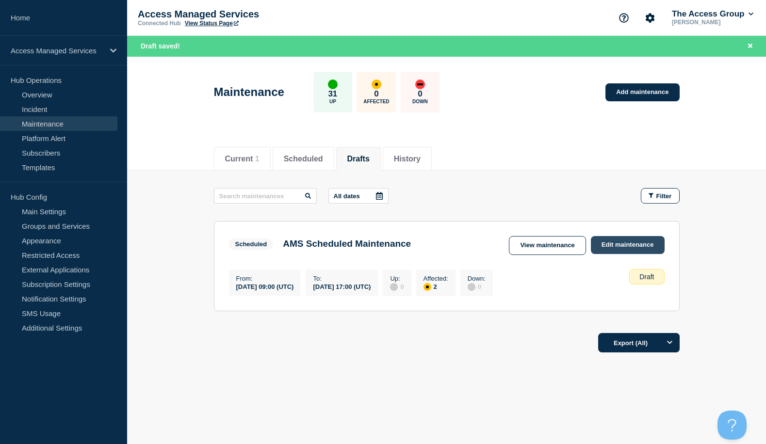
click at [625, 244] on link "Edit maintenance" at bounding box center [628, 245] width 74 height 18
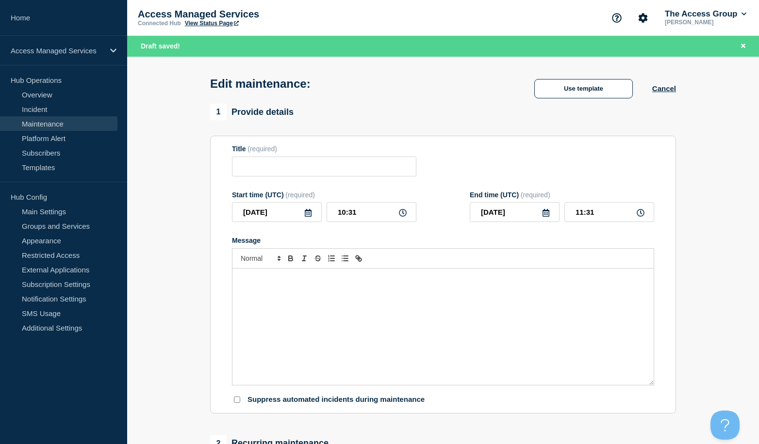
type input "AMS Scheduled Maintenance"
type input "[DATE]"
type input "09:00"
type input "[DATE]"
type input "17:00"
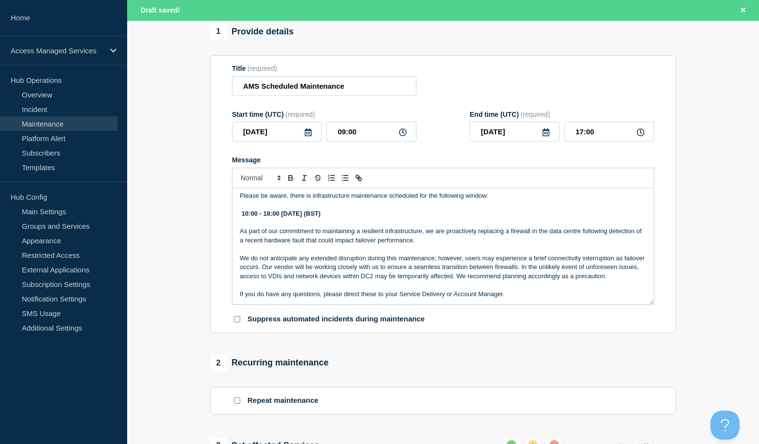
scroll to position [97, 0]
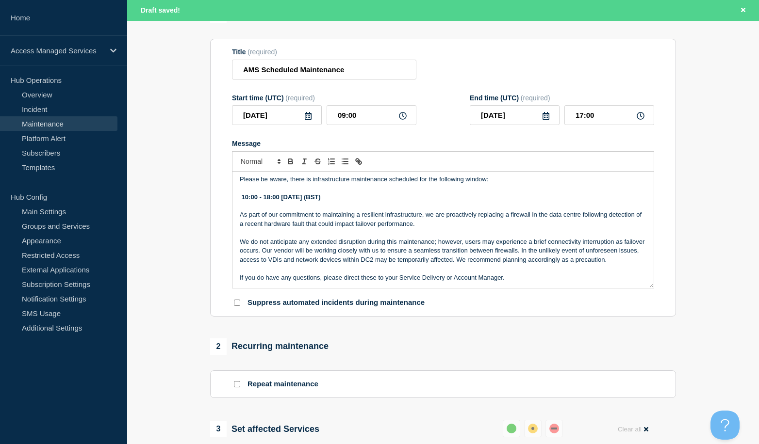
click at [341, 217] on p "As part of our commitment to maintaining a resilient infrastructure, we are pro…" at bounding box center [443, 220] width 407 height 18
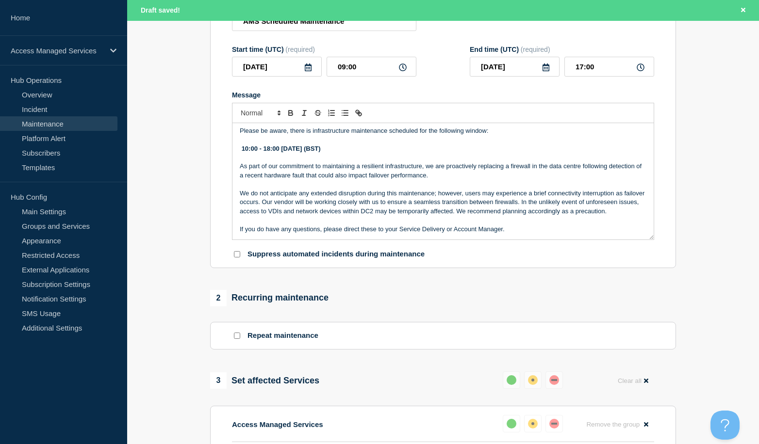
scroll to position [12, 0]
click at [322, 203] on p "We do not anticipate any extended disruption during this maintenance; however, …" at bounding box center [443, 202] width 407 height 27
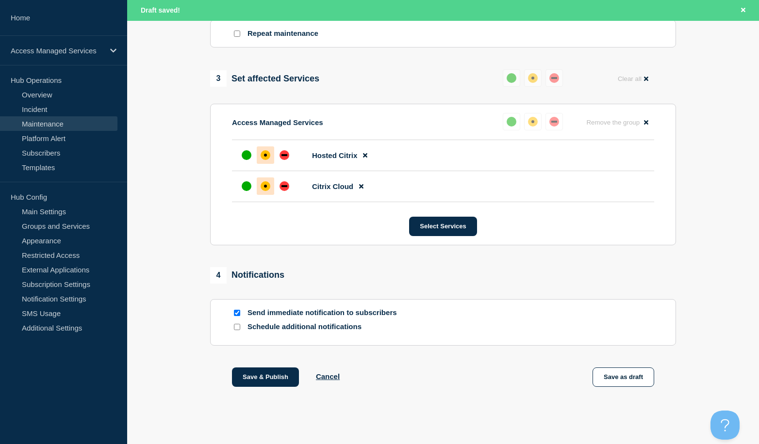
scroll to position [456, 0]
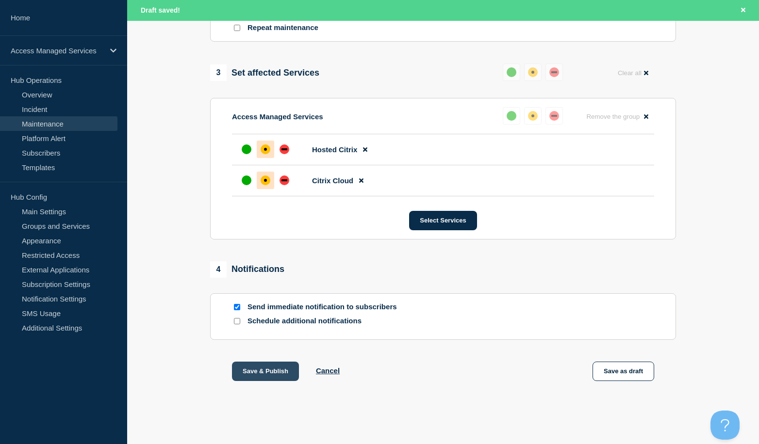
click at [252, 373] on button "Save & Publish" at bounding box center [265, 371] width 67 height 19
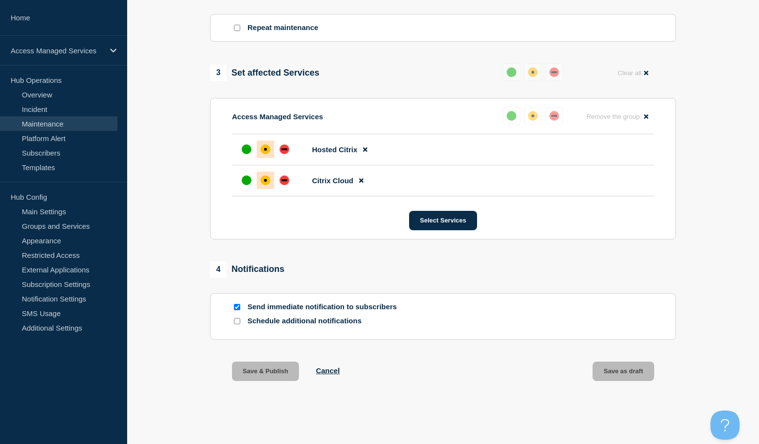
scroll to position [435, 0]
